Goal: Transaction & Acquisition: Book appointment/travel/reservation

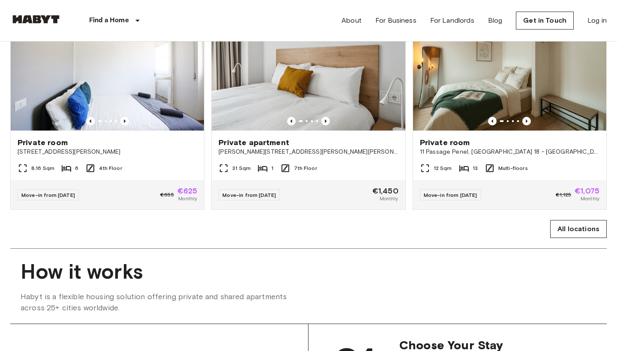
scroll to position [559, 0]
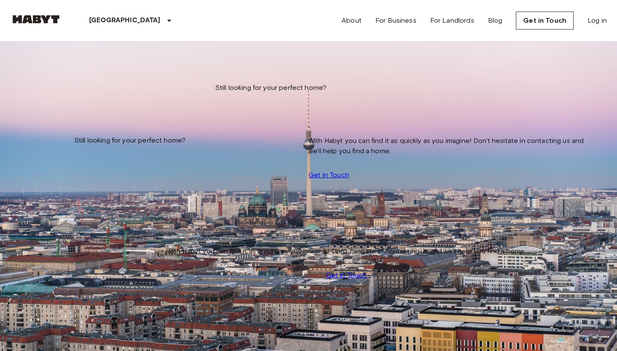
click at [102, 68] on icon "tune" at bounding box center [97, 62] width 10 height 10
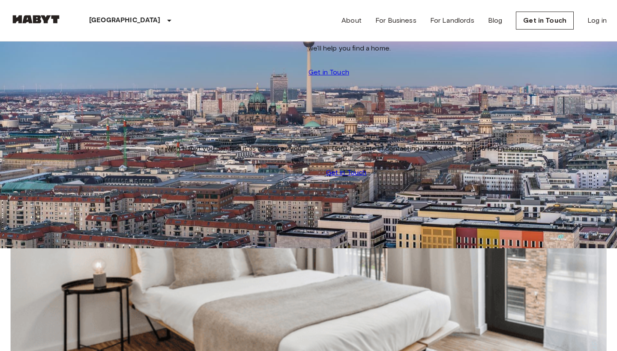
scroll to position [3472, 0]
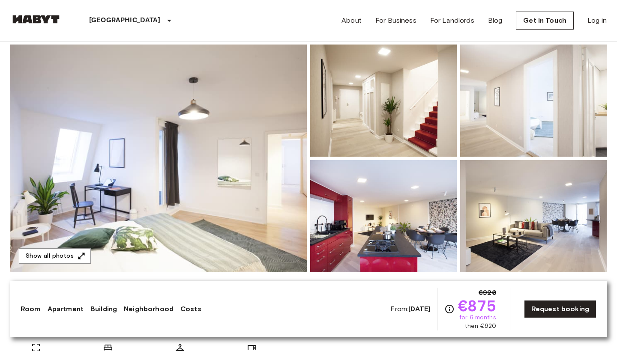
scroll to position [71, 0]
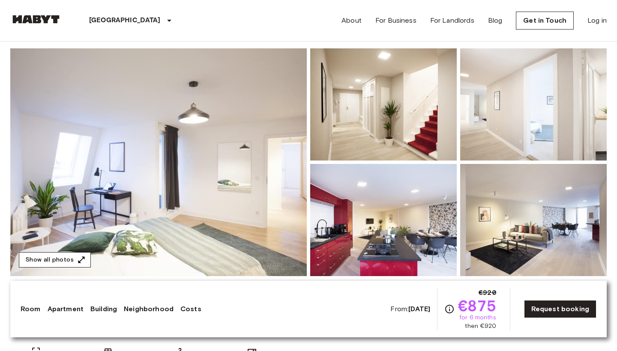
click at [57, 257] on button "Show all photos" at bounding box center [55, 260] width 72 height 16
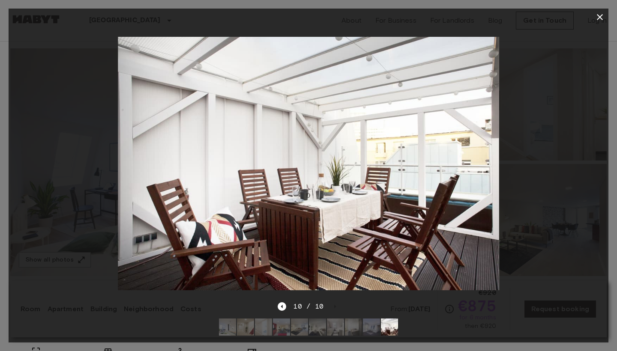
click at [25, 37] on div at bounding box center [309, 164] width 600 height 276
click at [598, 10] on button "button" at bounding box center [599, 17] width 17 height 17
